Goal: Information Seeking & Learning: Learn about a topic

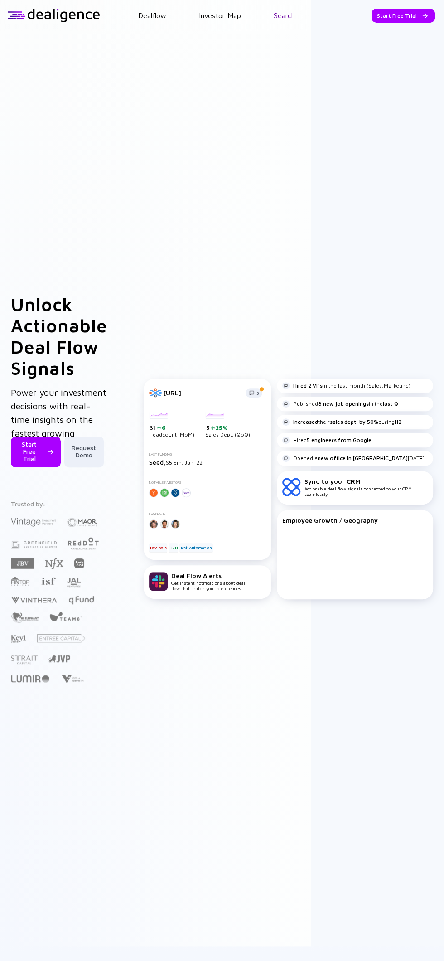
click at [290, 12] on link "Search" at bounding box center [284, 15] width 21 height 8
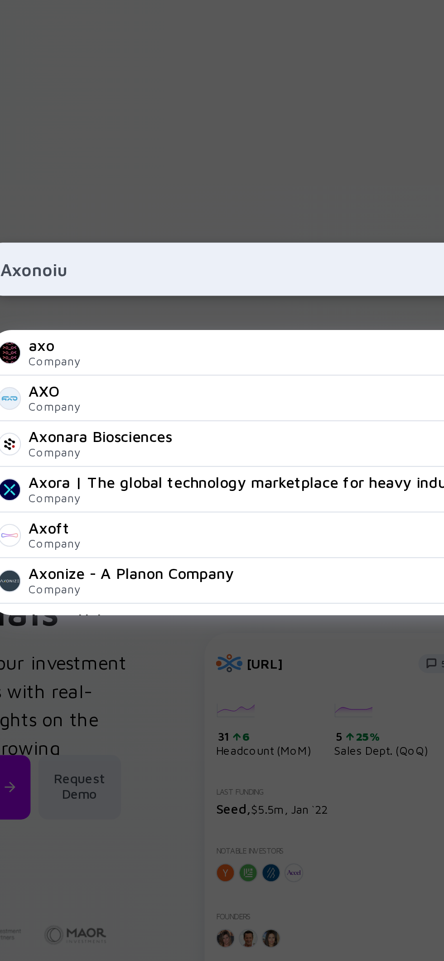
type input "Axonoius"
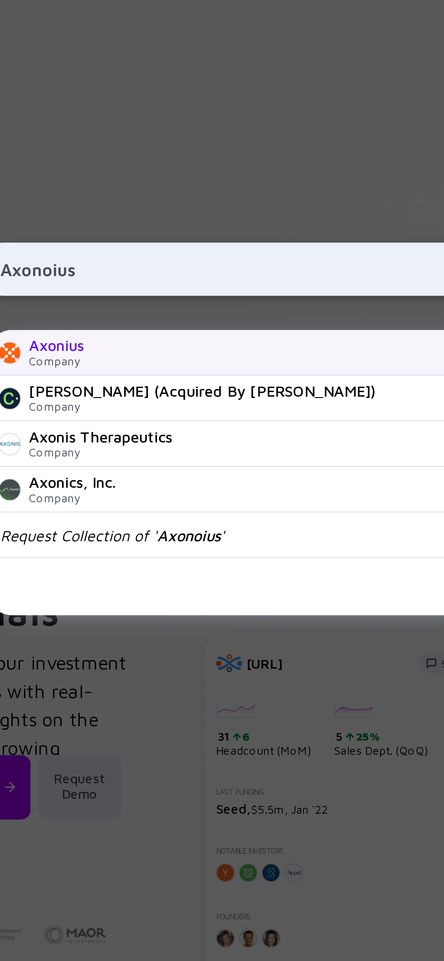
click at [72, 252] on div "Company" at bounding box center [73, 248] width 26 height 7
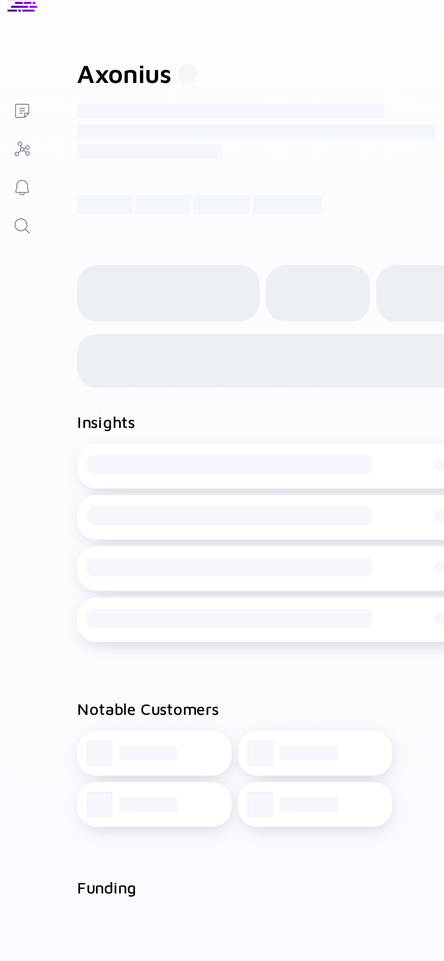
click at [200, 455] on div "Notable Customers Loading... Loading... Loading... Loading..." at bounding box center [175, 455] width 261 height 101
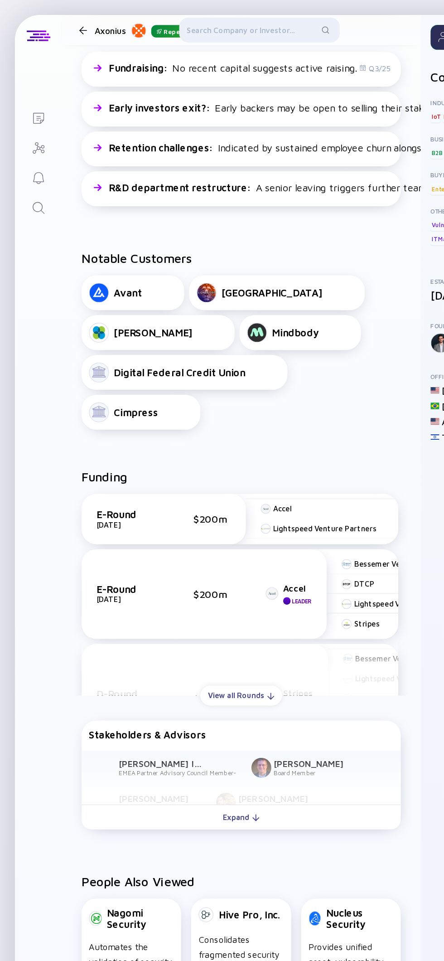
scroll to position [317, 0]
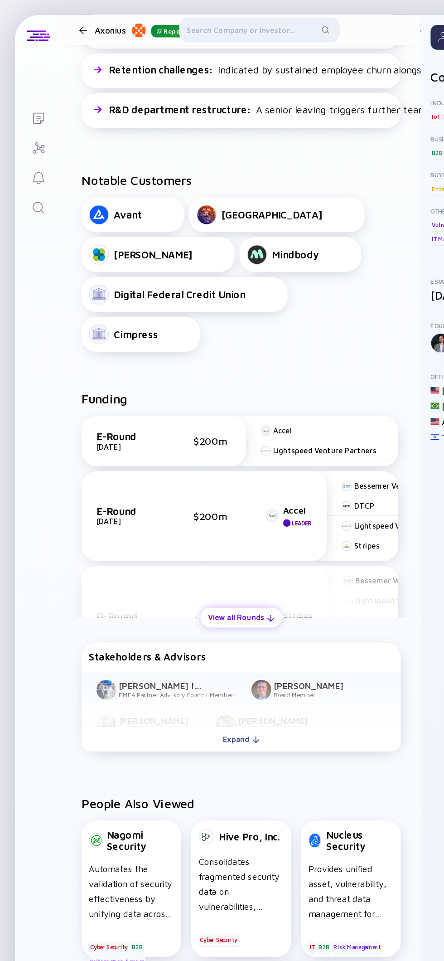
click at [200, 455] on div "View all Rounds" at bounding box center [175, 449] width 59 height 14
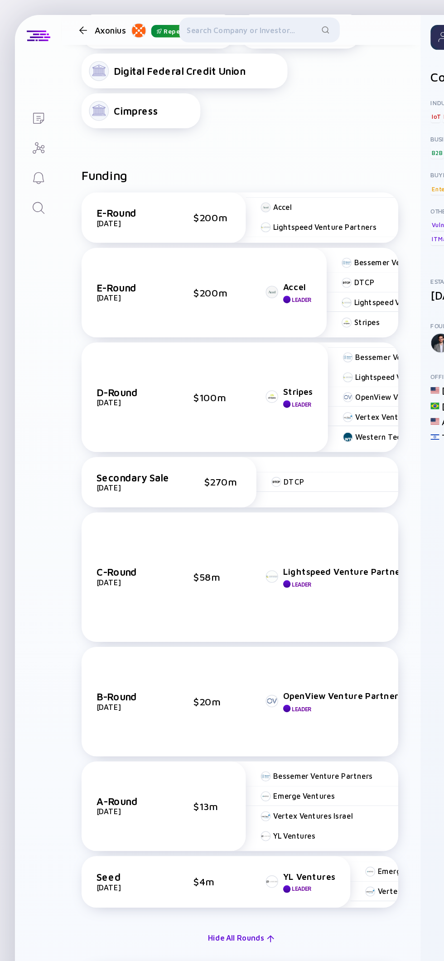
scroll to position [473, 0]
